Goal: Navigation & Orientation: Find specific page/section

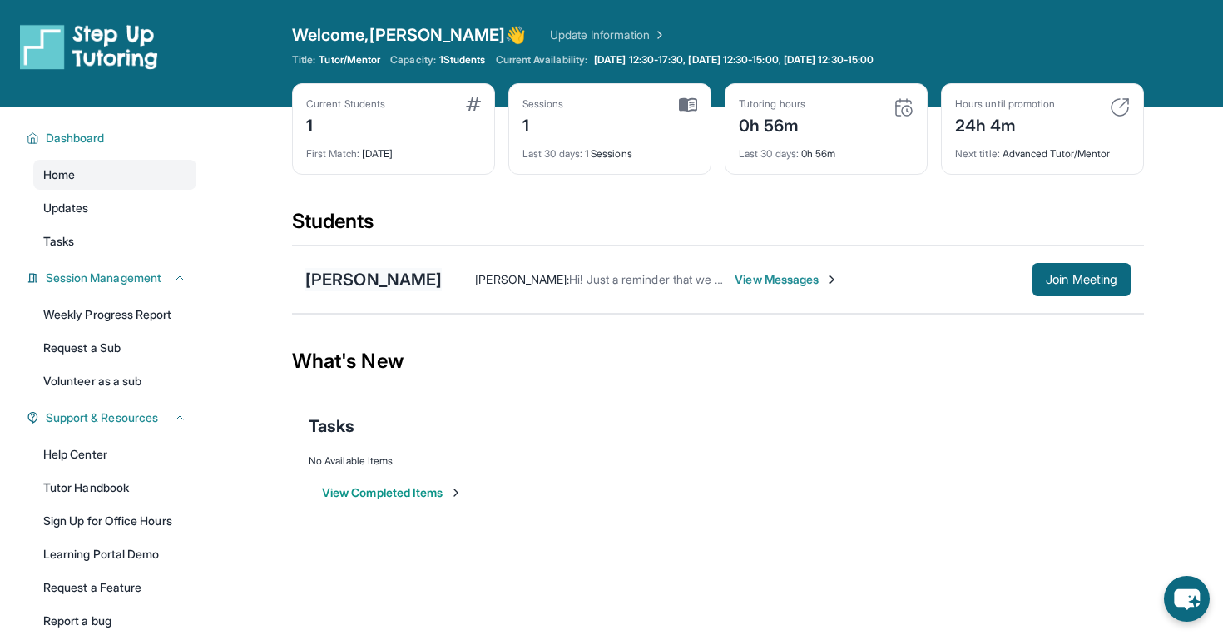
click at [379, 283] on div "[PERSON_NAME]" at bounding box center [373, 279] width 136 height 23
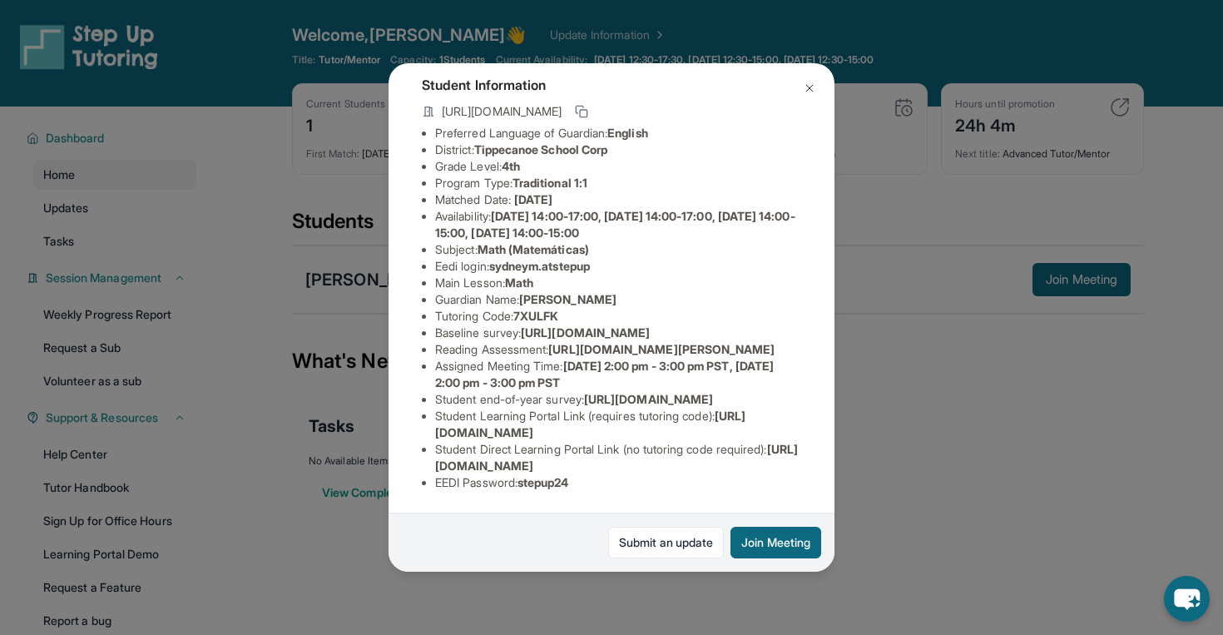
scroll to position [225, 0]
click at [1017, 413] on div "Sydney Matlock Guardian: Pamela Mccombs-Matlock Student Information https://stu…" at bounding box center [611, 317] width 1223 height 635
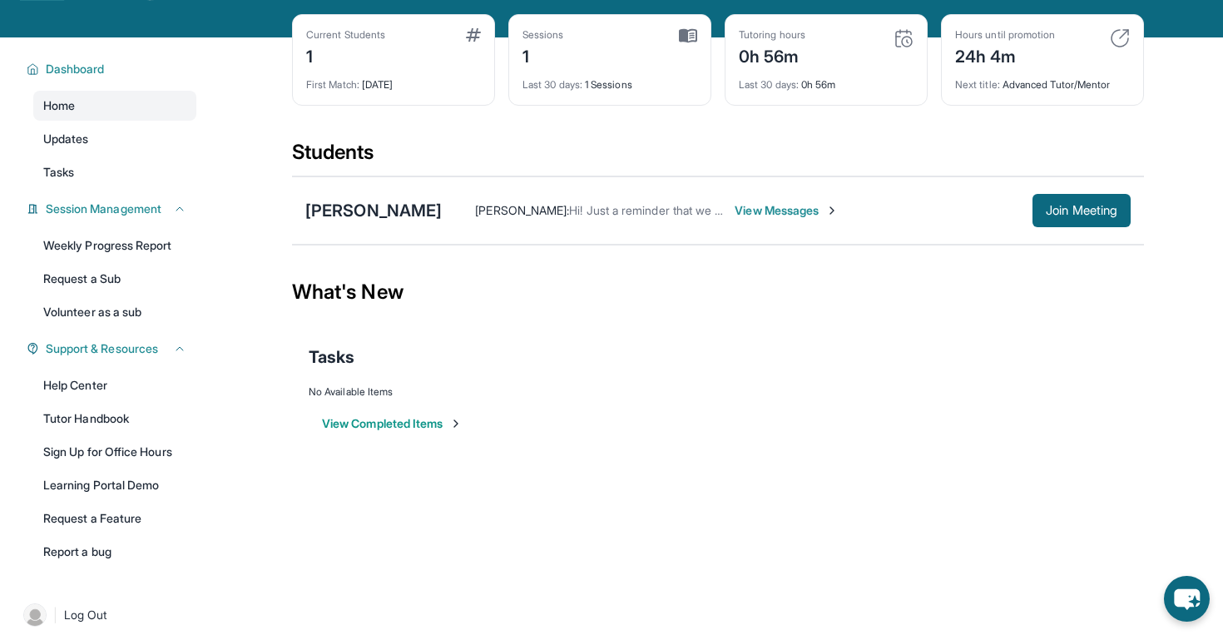
scroll to position [72, 0]
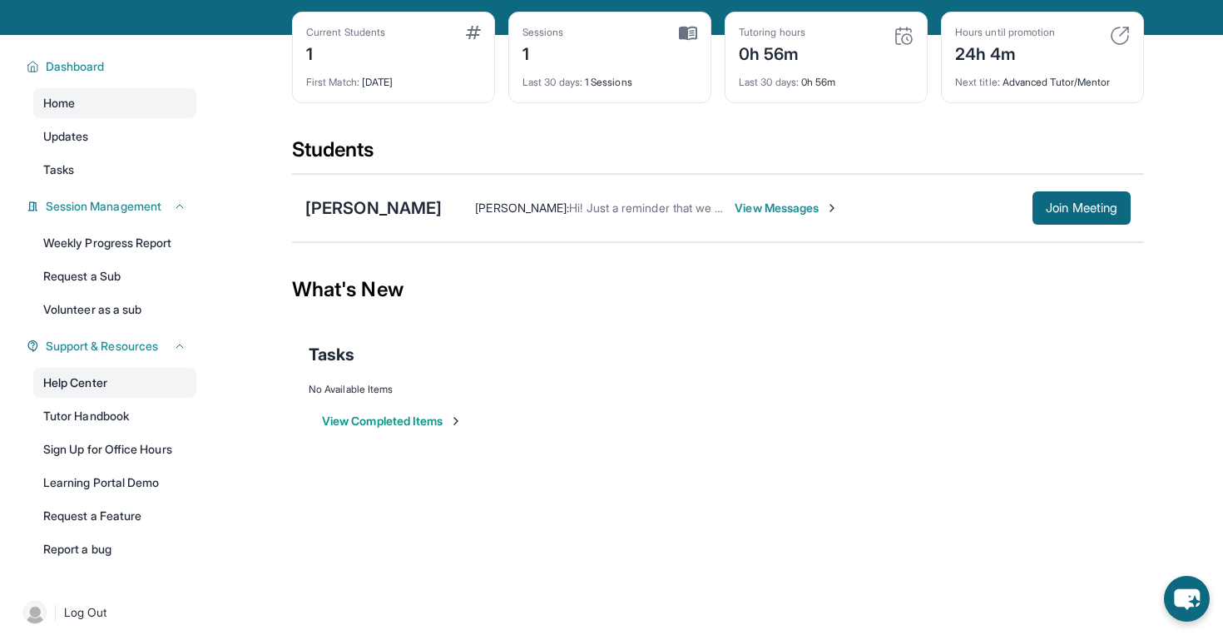
click at [86, 384] on link "Help Center" at bounding box center [114, 383] width 163 height 30
click at [1100, 213] on span "Join Meeting" at bounding box center [1082, 208] width 72 height 10
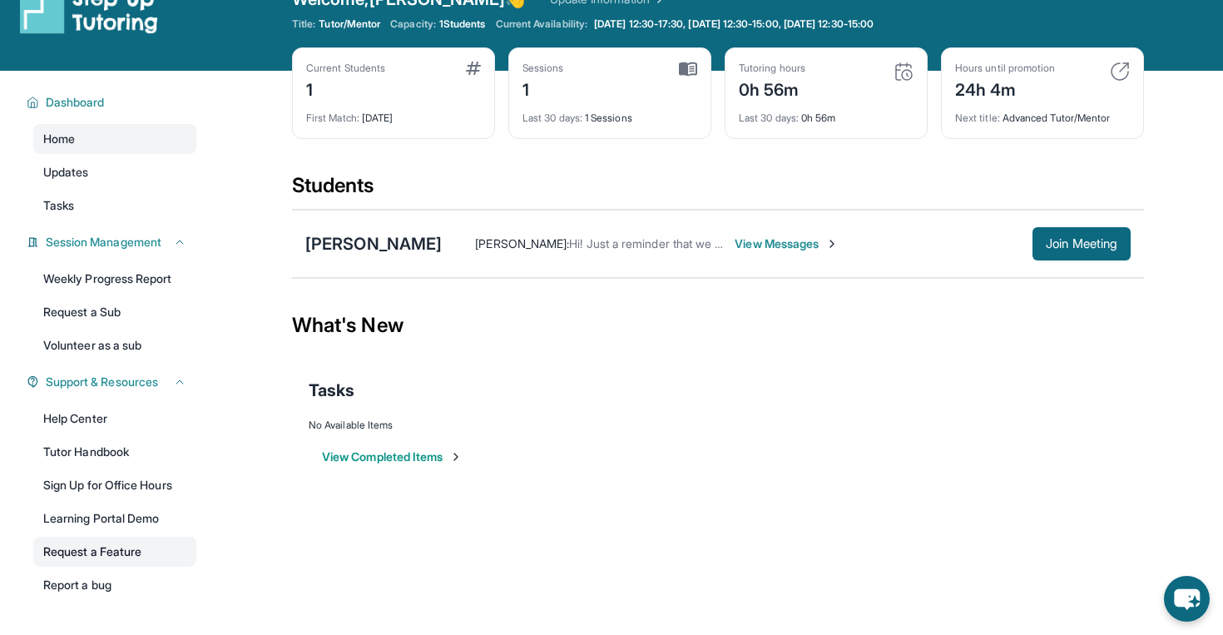
scroll to position [40, 0]
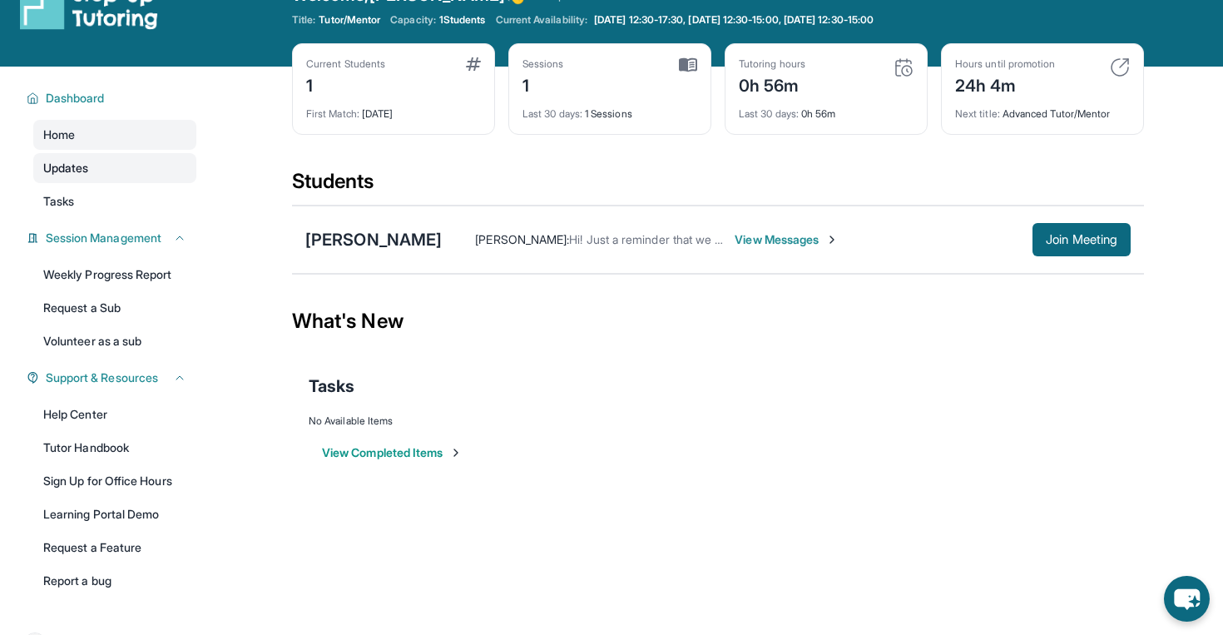
click at [71, 164] on span "Updates" at bounding box center [66, 168] width 46 height 17
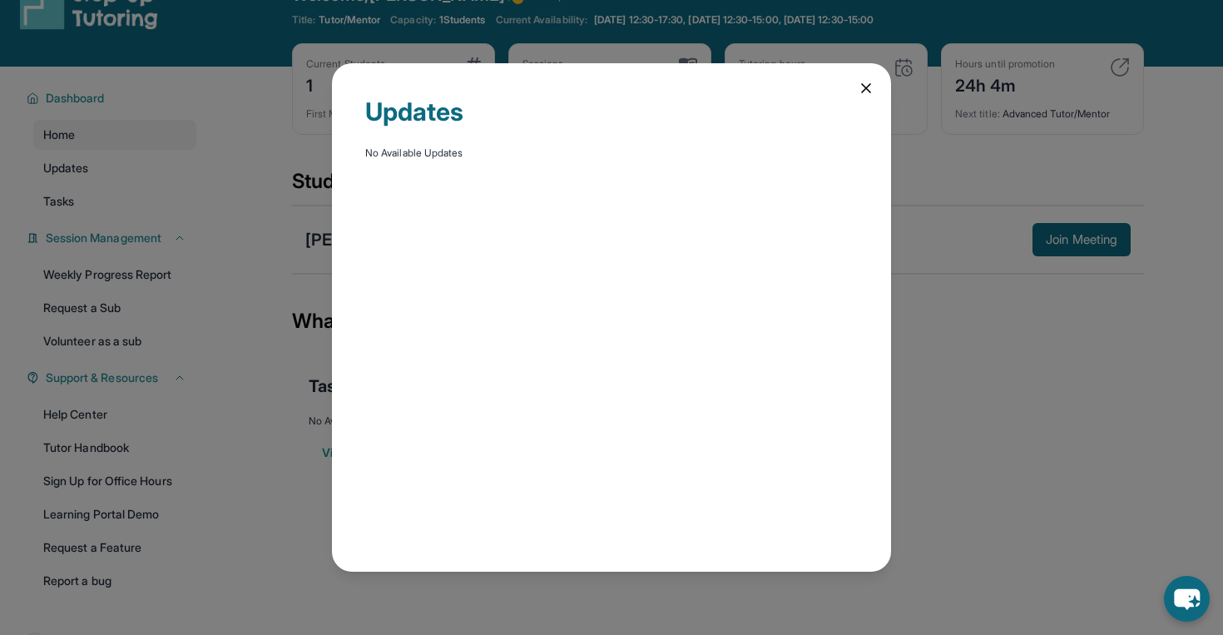
click at [98, 130] on div "Updates No Available Updates" at bounding box center [611, 317] width 1223 height 635
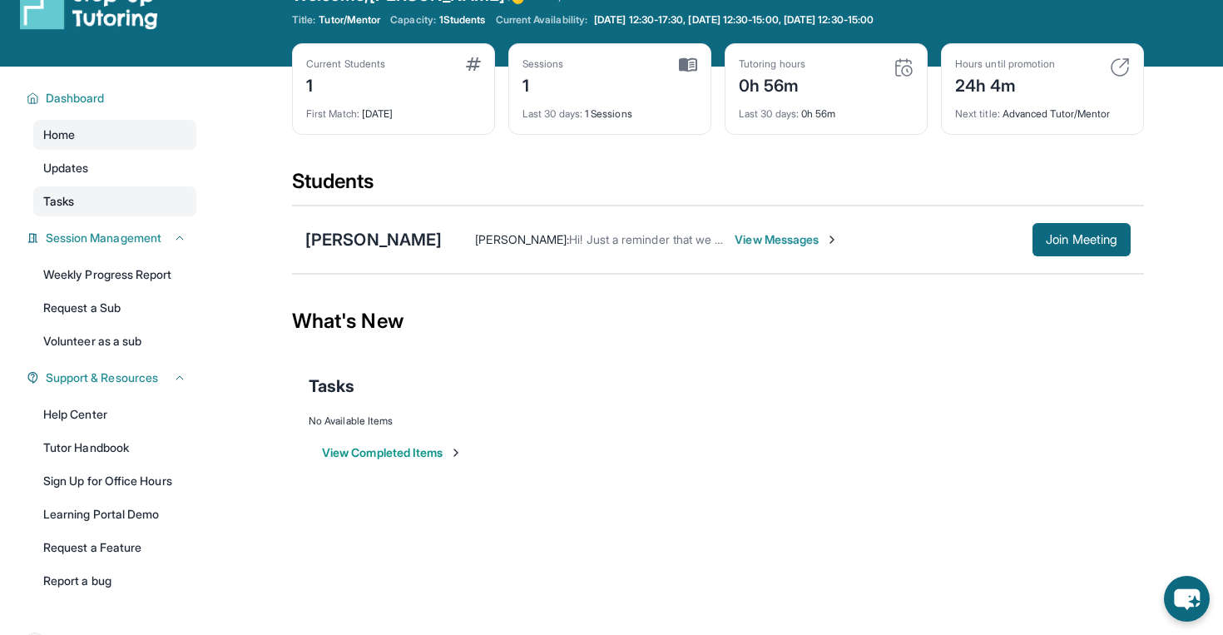
click at [114, 199] on link "Tasks" at bounding box center [114, 201] width 163 height 30
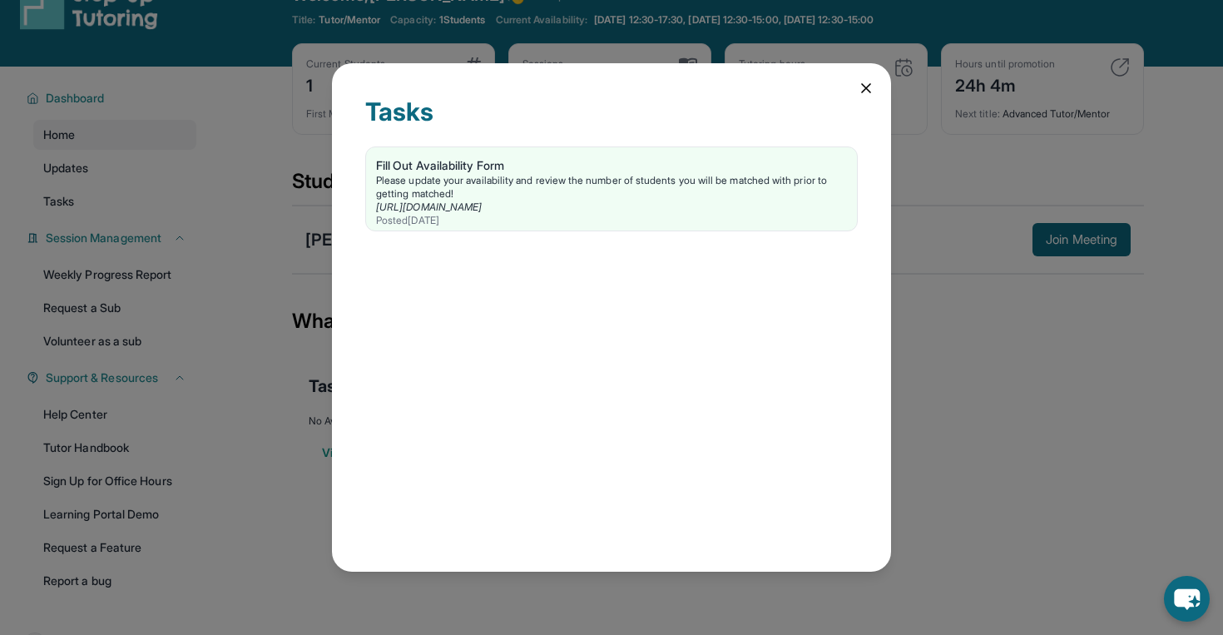
click at [858, 77] on div "Tasks Fill Out Availability Form Please update your availability and review the…" at bounding box center [611, 316] width 559 height 507
click at [856, 92] on div "Tasks Fill Out Availability Form Please update your availability and review the…" at bounding box center [611, 316] width 559 height 507
click at [866, 92] on icon at bounding box center [866, 88] width 17 height 17
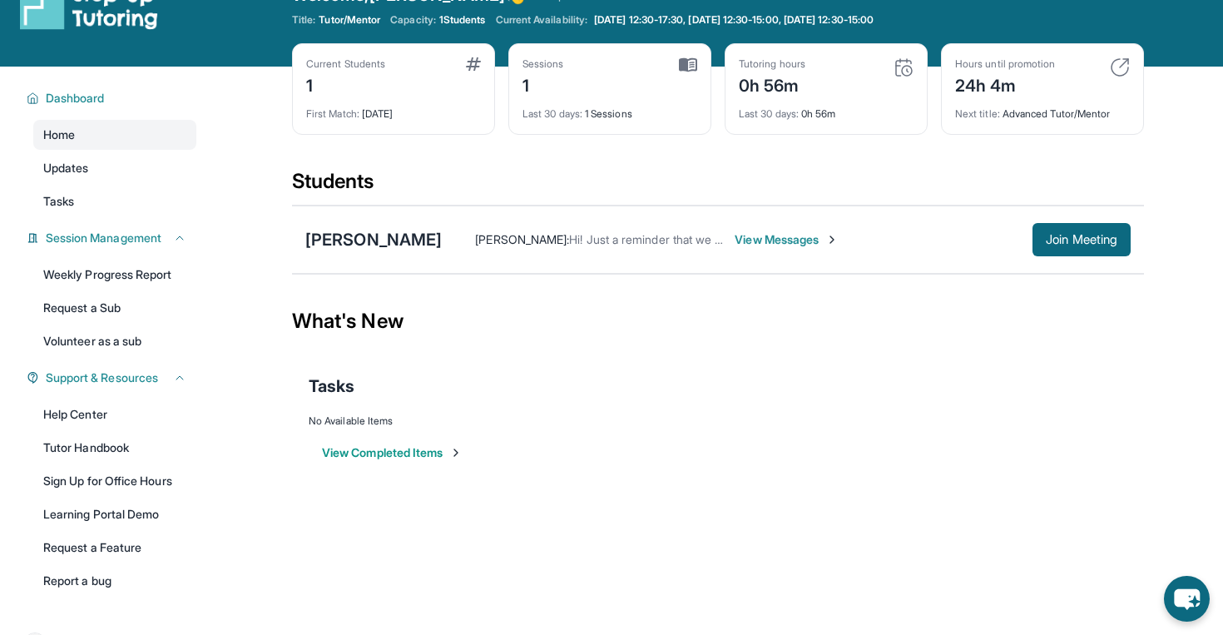
click at [395, 258] on div "[PERSON_NAME] [PERSON_NAME] : Hi! Just a reminder that we will be meeting at 5 …" at bounding box center [718, 239] width 852 height 68
click at [101, 439] on link "Tutor Handbook" at bounding box center [114, 448] width 163 height 30
click at [1111, 245] on span "Join Meeting" at bounding box center [1082, 240] width 72 height 10
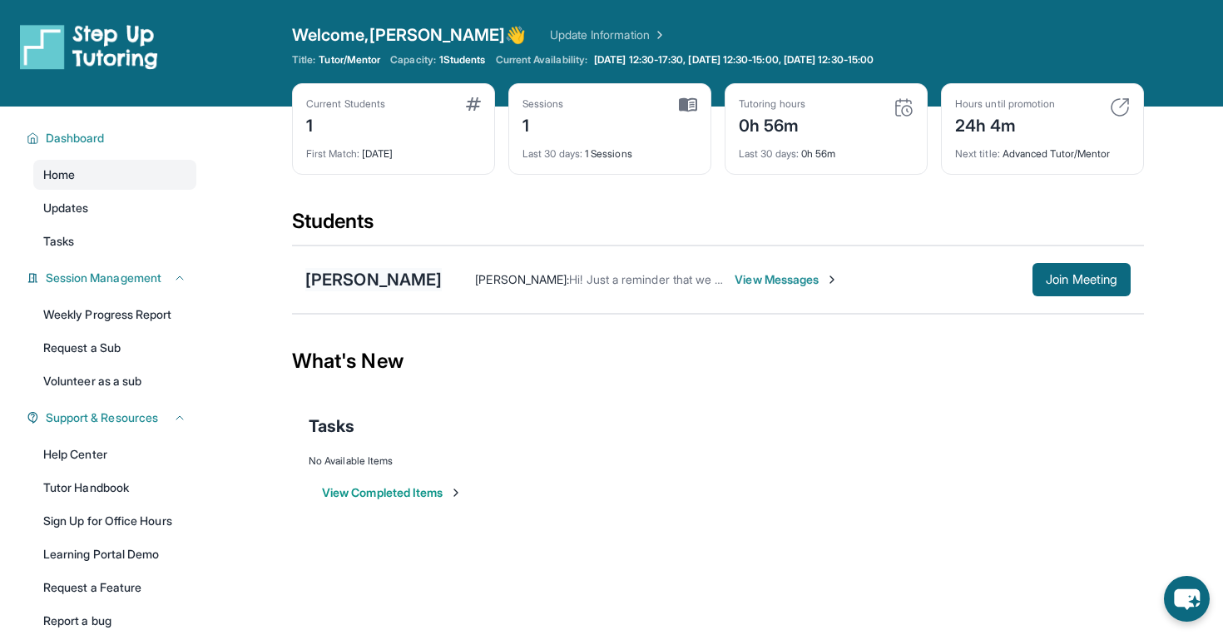
click at [392, 277] on div "[PERSON_NAME]" at bounding box center [373, 279] width 136 height 23
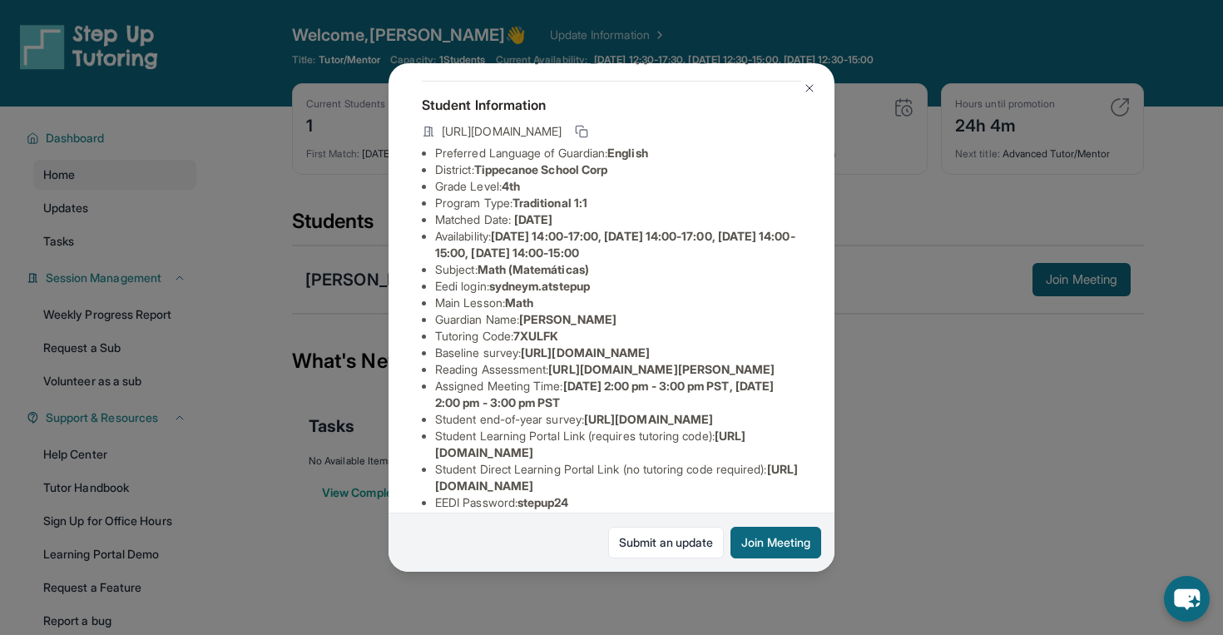
scroll to position [64, 0]
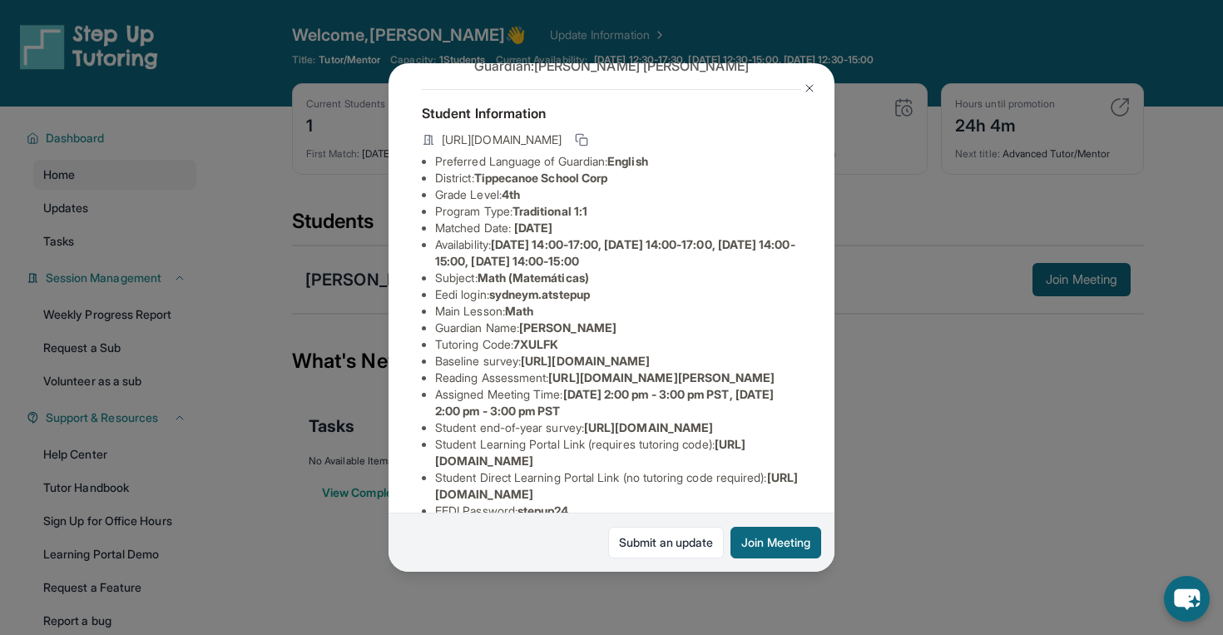
click at [813, 89] on img at bounding box center [809, 88] width 13 height 13
